Goal: Check status

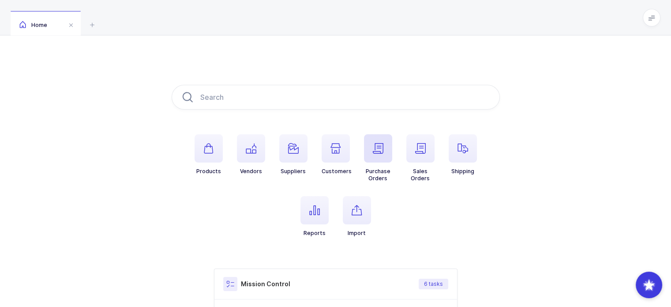
click at [383, 159] on span "button" at bounding box center [378, 148] width 28 height 28
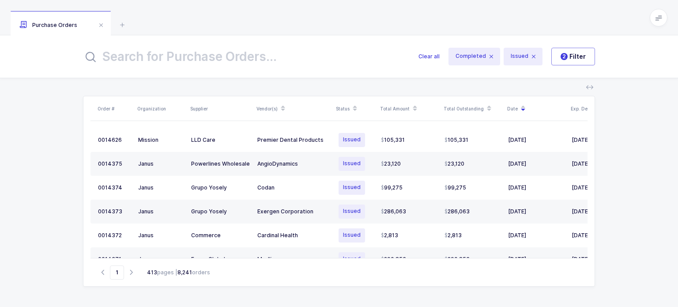
click at [237, 61] on input "text" at bounding box center [245, 56] width 325 height 21
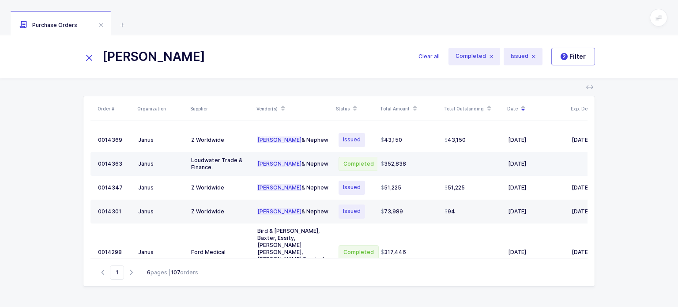
type input "[PERSON_NAME]"
click at [357, 163] on span "Completed" at bounding box center [359, 164] width 40 height 14
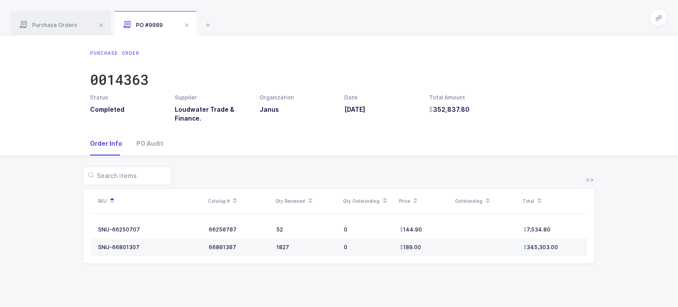
drag, startPoint x: 527, startPoint y: 131, endPoint x: 500, endPoint y: 127, distance: 26.4
click at [500, 127] on div "Purchase Order 0014363 Status Completed Supplier Loudwater Trade & Finance. Org…" at bounding box center [339, 170] width 678 height 271
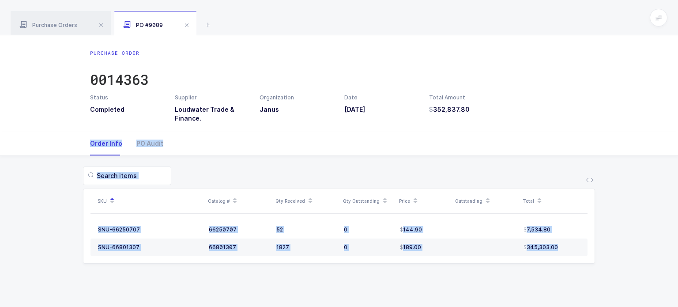
drag, startPoint x: 539, startPoint y: 148, endPoint x: 573, endPoint y: 260, distance: 117.3
click at [573, 260] on div "Order Info PO Audit SKU Catalog # Qty Received Qty Outstanding Price Outstandin…" at bounding box center [339, 208] width 678 height 153
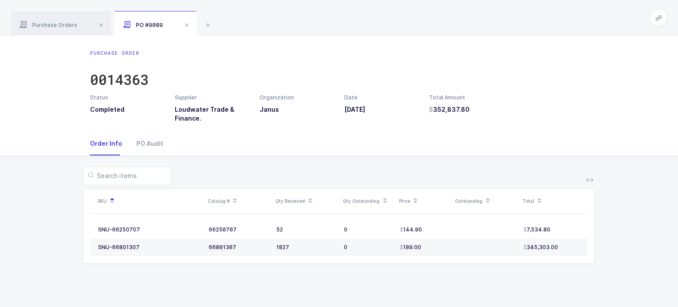
click at [573, 260] on table "SNU-66250707 66250707 52 0 144.90 7,534.80 SNU-66801307 66801307 1827 0 189.00 …" at bounding box center [338, 238] width 497 height 49
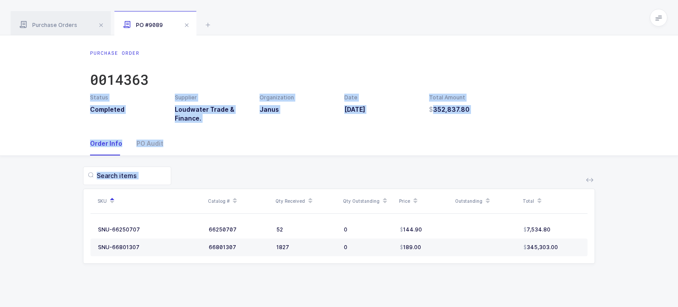
drag, startPoint x: 570, startPoint y: 269, endPoint x: 507, endPoint y: 73, distance: 206.3
click at [507, 73] on div "Purchase Order 0014363 Status Completed Supplier Loudwater Trade & Finance. Org…" at bounding box center [339, 170] width 678 height 271
click at [507, 73] on div "Purchase Order 0014363" at bounding box center [339, 71] width 498 height 44
drag, startPoint x: 507, startPoint y: 73, endPoint x: 551, endPoint y: 275, distance: 207.2
click at [551, 275] on div "Purchase Order 0014363 Status Completed Supplier Loudwater Trade & Finance. Org…" at bounding box center [339, 170] width 678 height 271
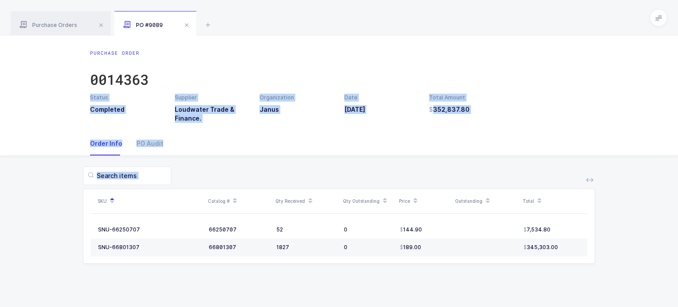
click at [551, 275] on div "SKU Catalog # Qty Received Qty Outstanding Price Outstanding Total SNU-66250707…" at bounding box center [339, 220] width 664 height 129
drag, startPoint x: 551, startPoint y: 275, endPoint x: 462, endPoint y: 42, distance: 249.9
click at [462, 42] on div "Purchase Order 0014363 Status Completed Supplier Loudwater Trade & Finance. Org…" at bounding box center [339, 170] width 678 height 271
click at [462, 42] on div "Purchase Order 0014363 Status Completed Supplier Loudwater Trade & Finance. Org…" at bounding box center [339, 83] width 678 height 96
drag, startPoint x: 462, startPoint y: 42, endPoint x: 530, endPoint y: 269, distance: 237.2
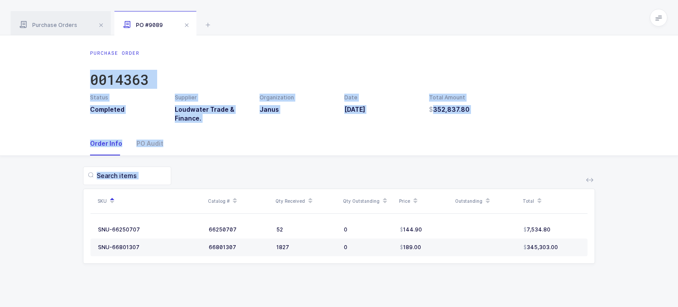
click at [530, 269] on div "Purchase Order 0014363 Status Completed Supplier Loudwater Trade & Finance. Org…" at bounding box center [339, 170] width 678 height 271
click at [530, 269] on div "SKU Catalog # Qty Received Qty Outstanding Price Outstanding Total SNU-66250707…" at bounding box center [339, 220] width 664 height 129
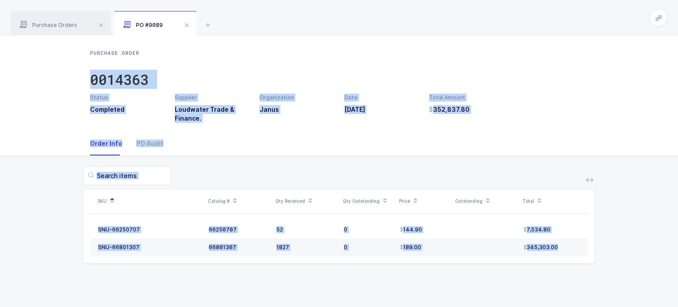
drag, startPoint x: 530, startPoint y: 269, endPoint x: 471, endPoint y: 52, distance: 225.3
click at [471, 52] on div "Purchase Order 0014363 Status Completed Supplier Loudwater Trade & Finance. Org…" at bounding box center [339, 170] width 678 height 271
click at [471, 52] on div "Purchase Order 0014363" at bounding box center [339, 71] width 498 height 44
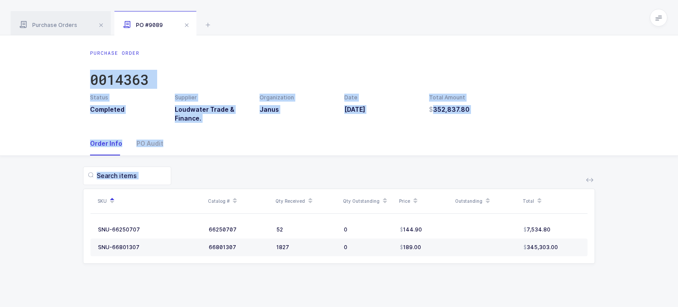
drag, startPoint x: 471, startPoint y: 52, endPoint x: 555, endPoint y: 275, distance: 238.4
click at [555, 275] on div "Purchase Order 0014363 Status Completed Supplier Loudwater Trade & Finance. Org…" at bounding box center [339, 170] width 678 height 271
click at [555, 275] on div "SKU Catalog # Qty Received Qty Outstanding Price Outstanding Total SNU-66250707…" at bounding box center [339, 220] width 664 height 129
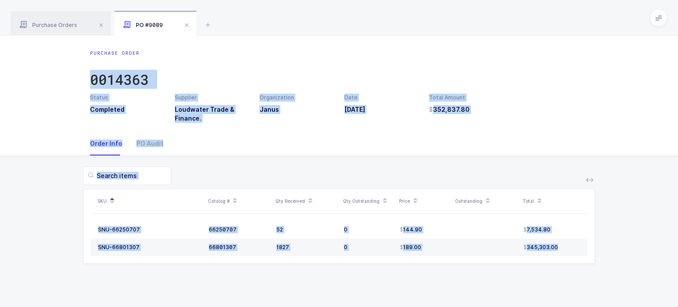
drag, startPoint x: 555, startPoint y: 275, endPoint x: 475, endPoint y: 38, distance: 250.5
click at [475, 38] on div "Purchase Order 0014363 Status Completed Supplier Loudwater Trade & Finance. Org…" at bounding box center [339, 170] width 678 height 271
click at [475, 38] on div "Purchase Order 0014363 Status Completed Supplier Loudwater Trade & Finance. Org…" at bounding box center [339, 83] width 678 height 96
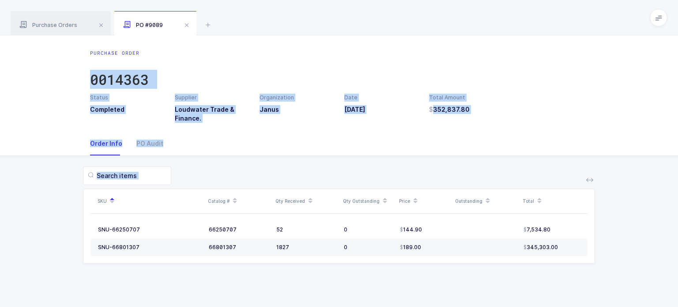
drag, startPoint x: 475, startPoint y: 38, endPoint x: 548, endPoint y: 293, distance: 265.3
click at [548, 293] on div "Purchase Order 0014363 Status Completed Supplier Loudwater Trade & Finance. Org…" at bounding box center [339, 170] width 678 height 271
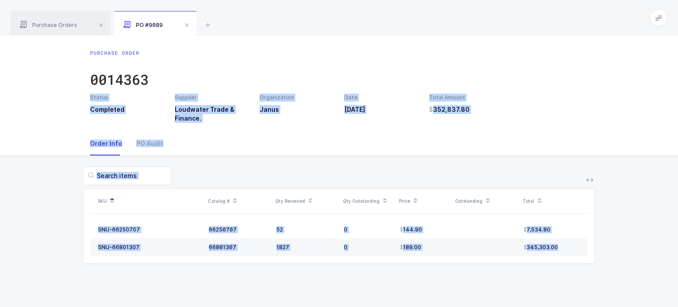
drag, startPoint x: 548, startPoint y: 293, endPoint x: 490, endPoint y: 68, distance: 231.5
click at [490, 68] on div "Purchase Order 0014363 Status Completed Supplier Loudwater Trade & Finance. Org…" at bounding box center [339, 170] width 678 height 271
click at [490, 68] on div "Purchase Order 0014363" at bounding box center [339, 71] width 498 height 44
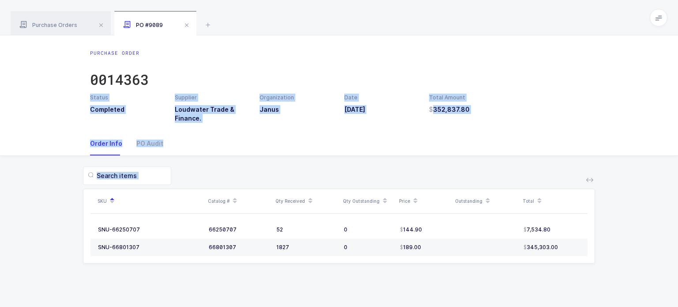
drag, startPoint x: 490, startPoint y: 68, endPoint x: 553, endPoint y: 285, distance: 225.7
click at [553, 285] on div "Purchase Order 0014363 Status Completed Supplier Loudwater Trade & Finance. Org…" at bounding box center [339, 170] width 678 height 271
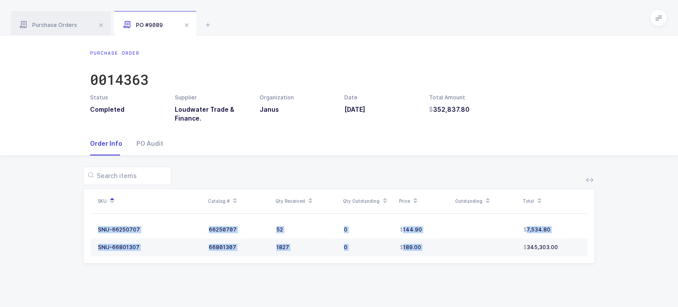
click at [553, 285] on div "Purchase Order 0014363 Status Completed Supplier Loudwater Trade & Finance. Org…" at bounding box center [339, 170] width 678 height 271
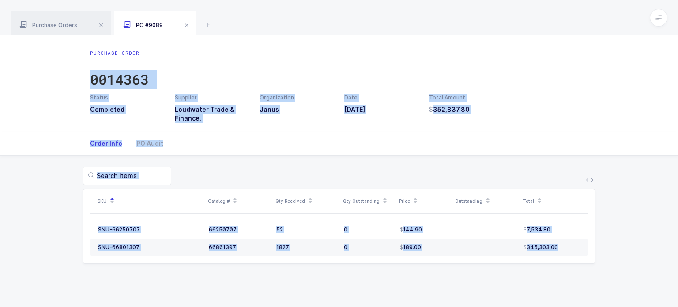
drag, startPoint x: 397, startPoint y: 43, endPoint x: 534, endPoint y: 259, distance: 255.2
click at [534, 259] on div "Purchase Order 0014363 Status Completed Supplier Loudwater Trade & Finance. Org…" at bounding box center [339, 170] width 678 height 271
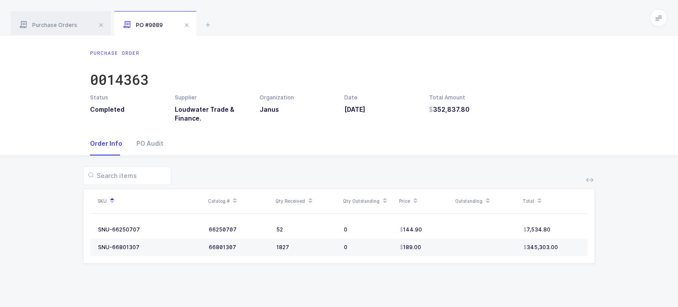
click at [534, 259] on table "SNU-66250707 66250707 52 0 144.90 7,534.80 SNU-66801307 66801307 1827 0 189.00 …" at bounding box center [338, 238] width 497 height 49
click at [134, 80] on div "0014363" at bounding box center [119, 80] width 59 height 18
